Goal: Transaction & Acquisition: Purchase product/service

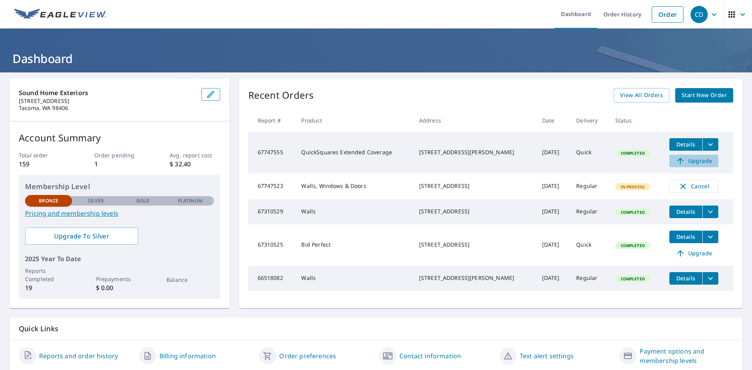
click at [685, 161] on span "Upgrade" at bounding box center [694, 160] width 40 height 9
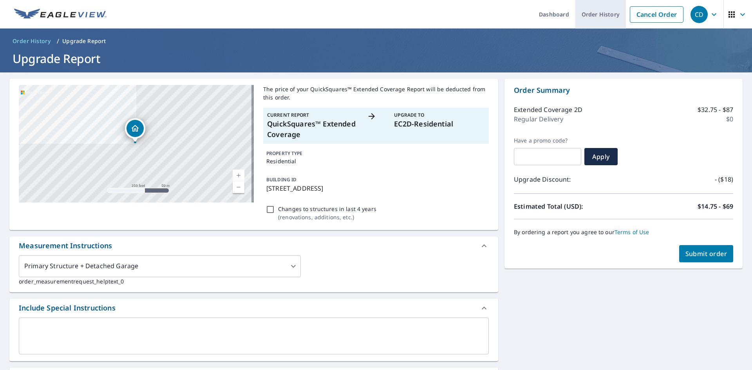
click at [593, 14] on link "Order History" at bounding box center [601, 14] width 51 height 29
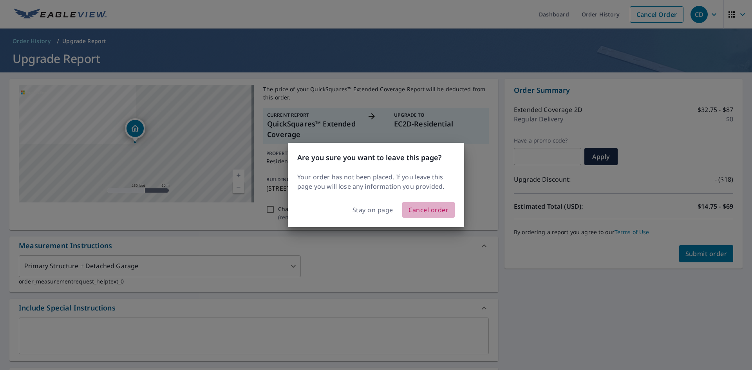
click at [436, 209] on span "Cancel order" at bounding box center [429, 210] width 40 height 11
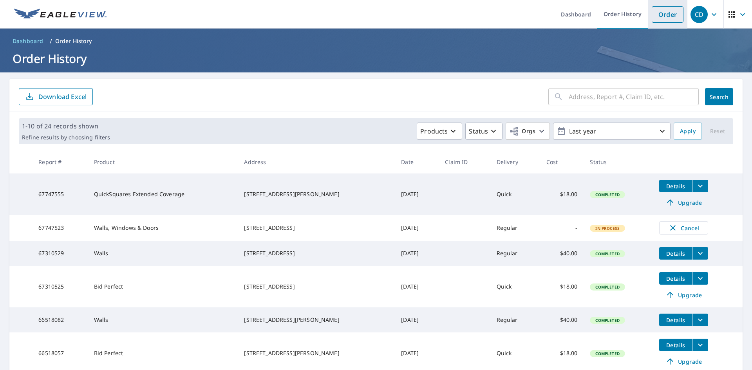
click at [662, 17] on link "Order" at bounding box center [668, 14] width 32 height 16
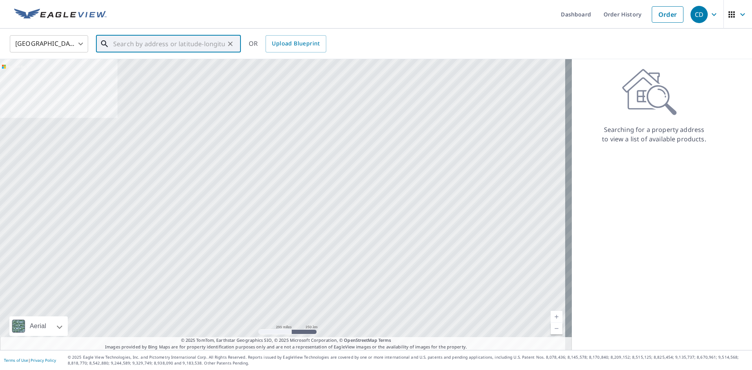
click at [121, 47] on input "text" at bounding box center [169, 44] width 112 height 22
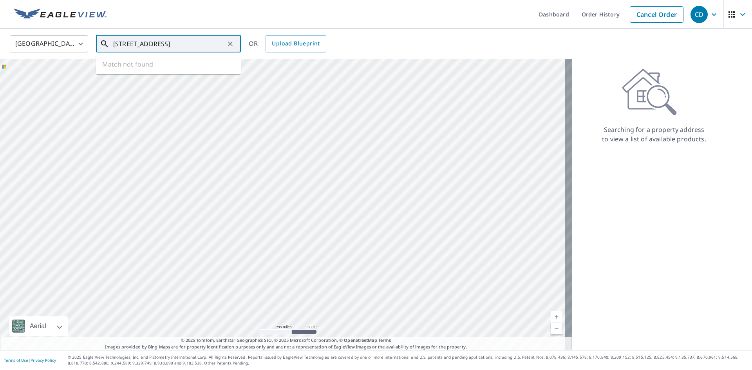
click at [135, 45] on input "[STREET_ADDRESS]" at bounding box center [169, 44] width 112 height 22
click at [154, 72] on p "Tacoma, WA 98406" at bounding box center [173, 75] width 123 height 8
type input "[STREET_ADDRESS]"
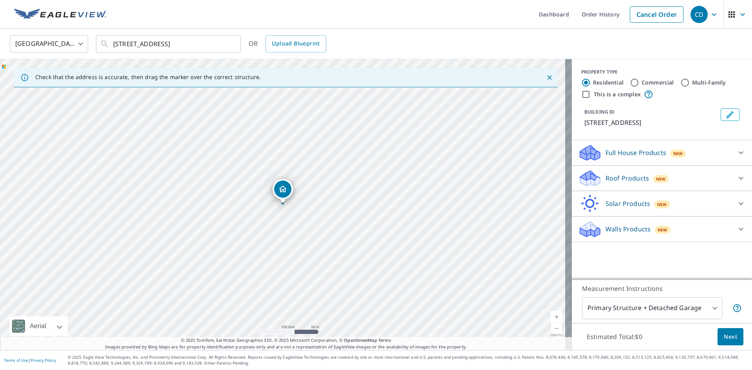
click at [622, 181] on p "Roof Products" at bounding box center [627, 178] width 43 height 9
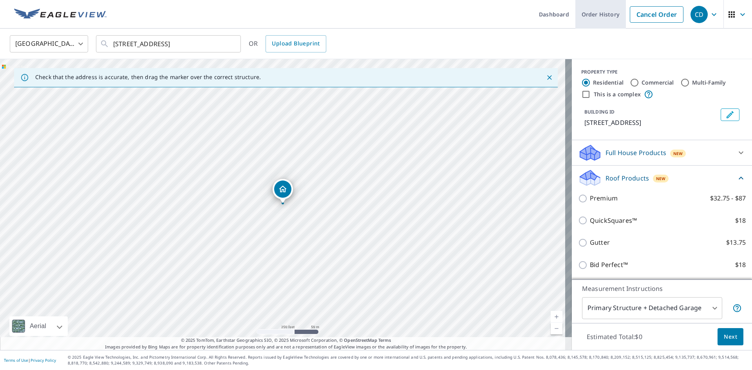
click at [605, 14] on link "Order History" at bounding box center [601, 14] width 51 height 29
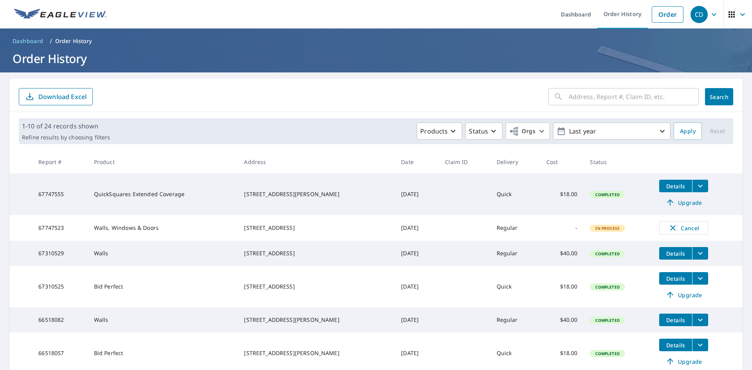
click at [670, 186] on span "Details" at bounding box center [676, 186] width 24 height 7
